Goal: Information Seeking & Learning: Learn about a topic

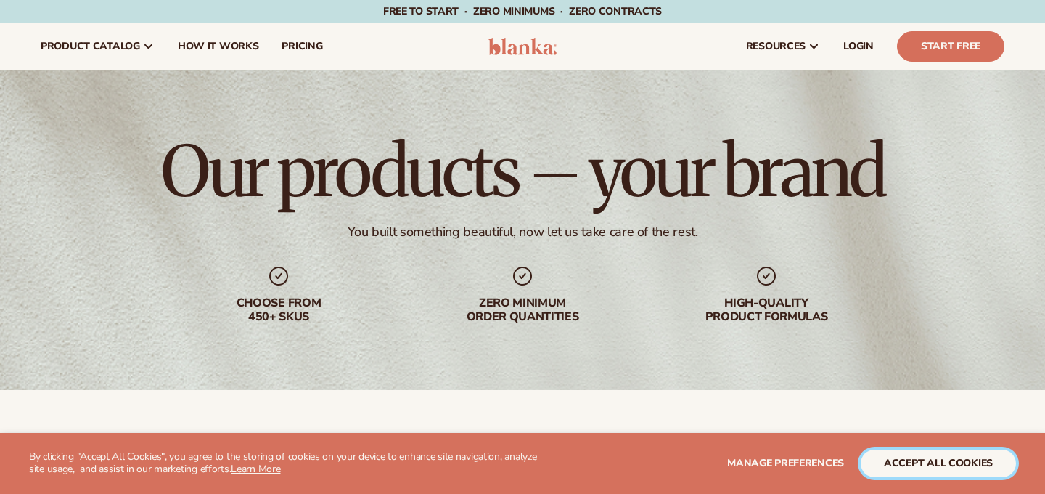
click at [915, 452] on button "accept all cookies" at bounding box center [938, 463] width 155 height 28
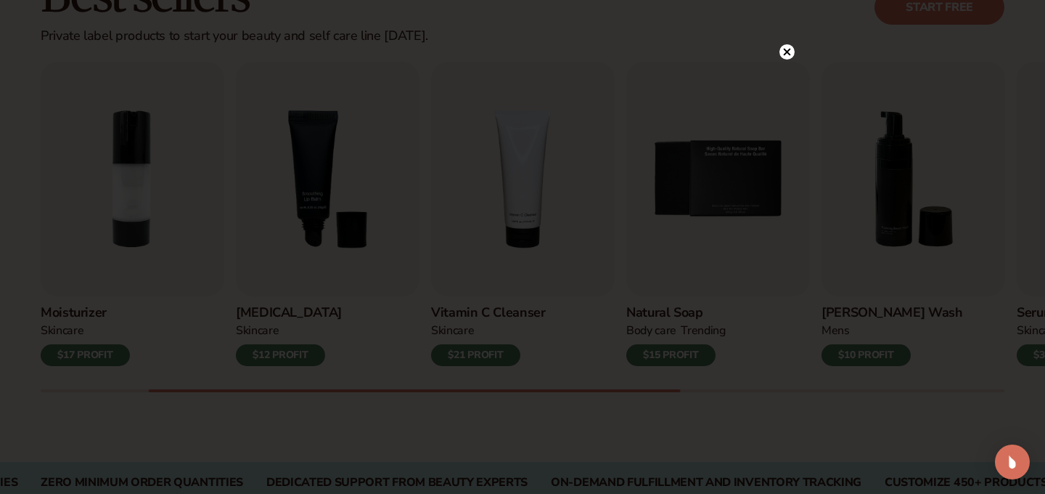
scroll to position [462, 0]
click at [787, 82] on icon at bounding box center [787, 81] width 7 height 7
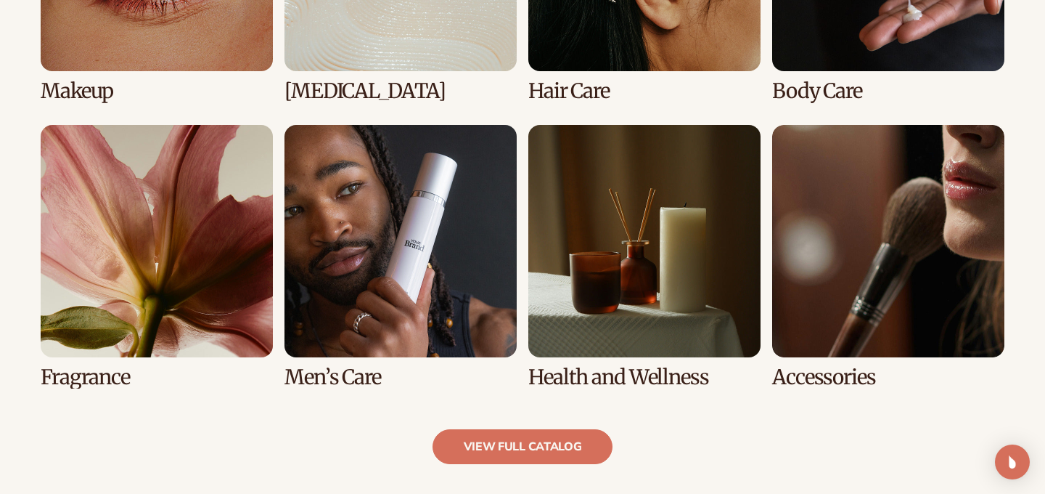
scroll to position [1256, 0]
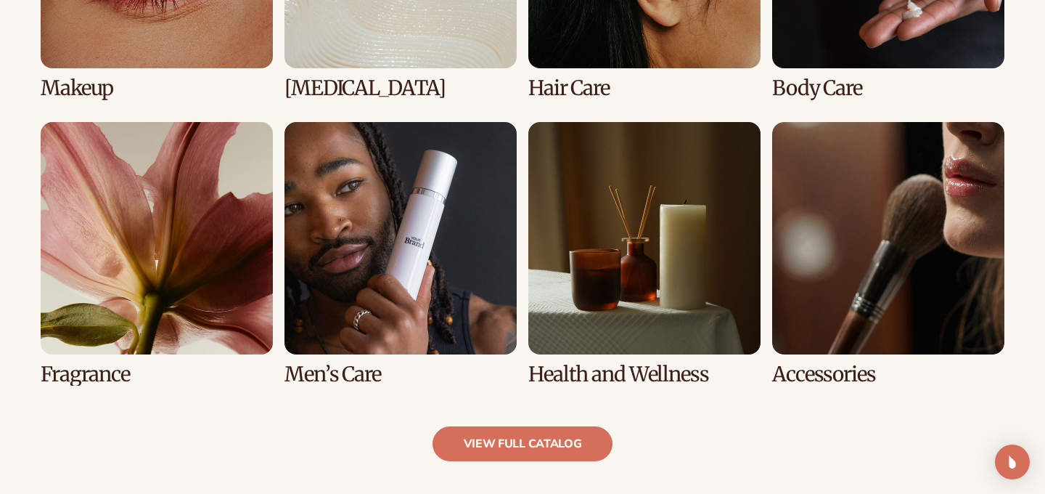
click at [660, 202] on link "7 / 8" at bounding box center [644, 253] width 232 height 263
click at [539, 441] on link "view full catalog" at bounding box center [523, 443] width 181 height 35
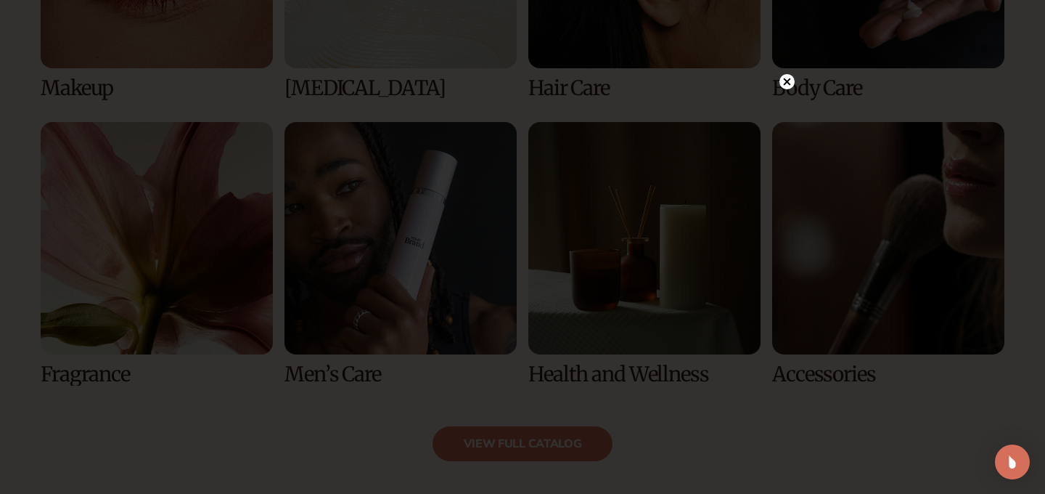
click at [780, 78] on circle at bounding box center [786, 81] width 15 height 15
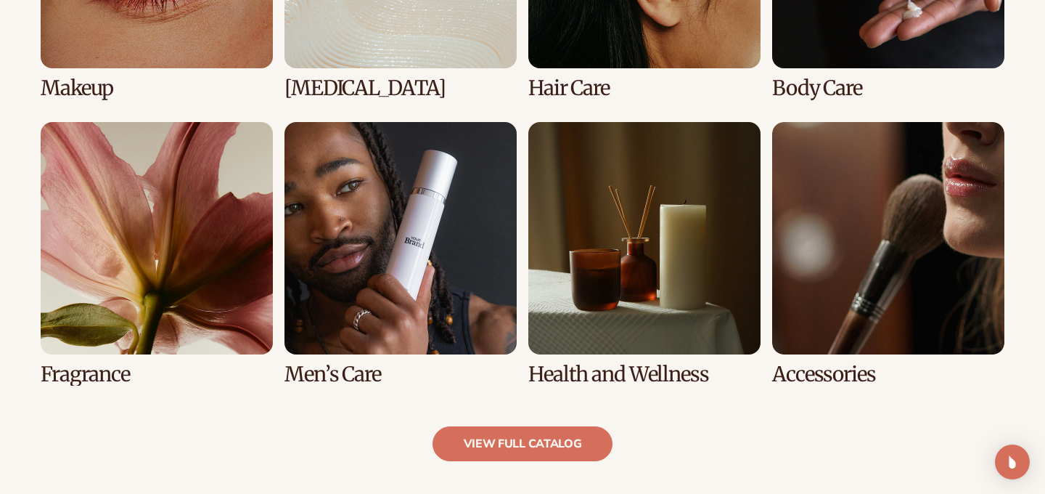
click at [819, 228] on link "8 / 8" at bounding box center [888, 253] width 232 height 263
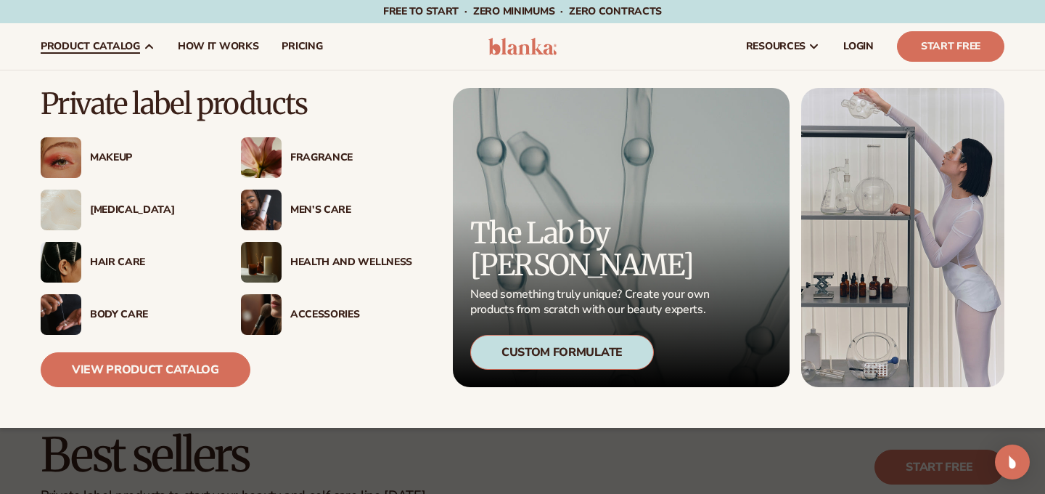
click at [123, 52] on span "product catalog" at bounding box center [90, 47] width 99 height 12
click at [279, 307] on img at bounding box center [261, 314] width 41 height 41
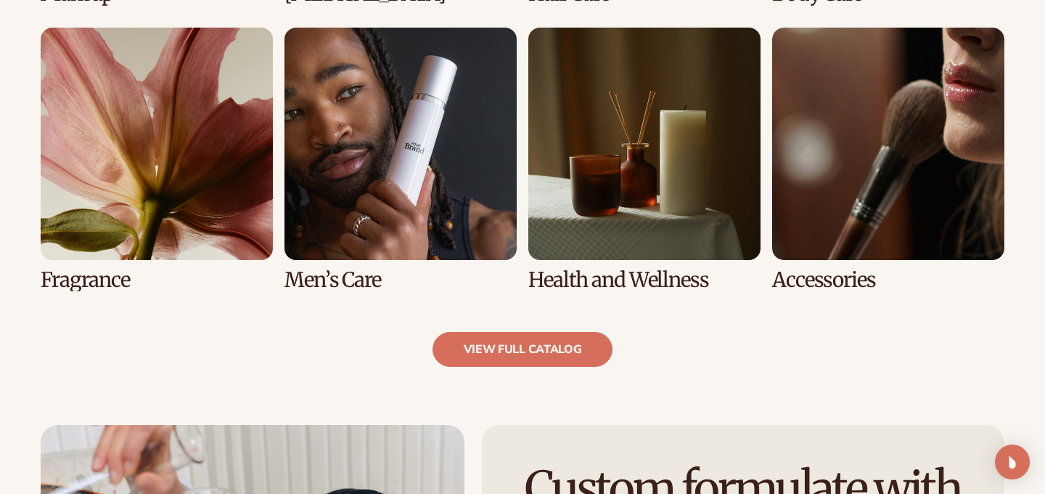
scroll to position [1352, 0]
